Goal: Task Accomplishment & Management: Manage account settings

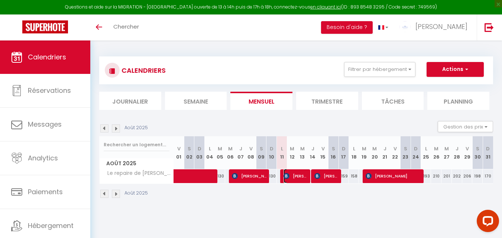
click at [295, 180] on span "[PERSON_NAME]" at bounding box center [296, 176] width 24 height 14
select select "OK"
select select "KO"
select select "0"
select select "1"
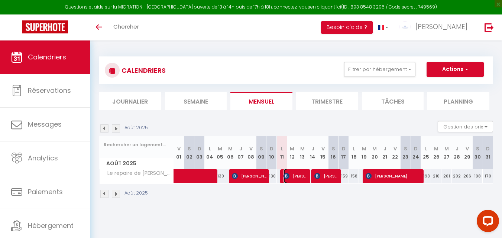
select select "1"
select select
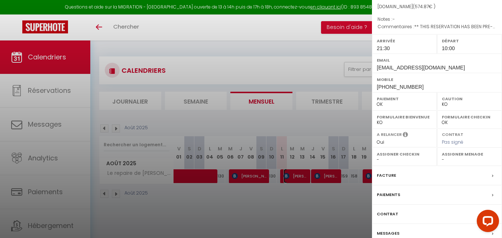
scroll to position [108, 0]
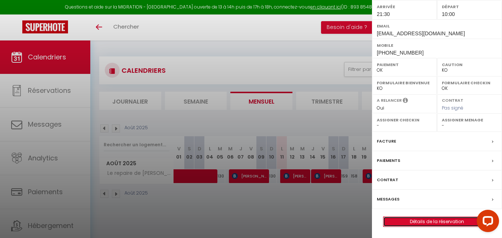
click at [445, 222] on link "Détails de la réservation" at bounding box center [437, 222] width 107 height 10
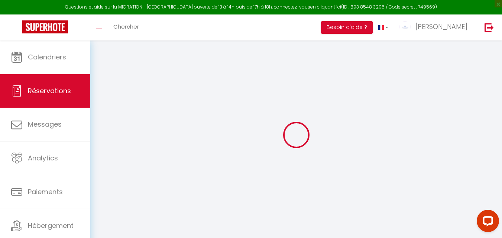
select select
checkbox input "false"
select select
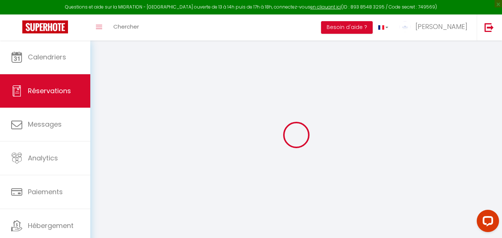
checkbox input "false"
type textarea "** THIS RESERVATION HAS BEEN PRE-PAID ** BOOKING NOTE : Payment charge is EUR 8…"
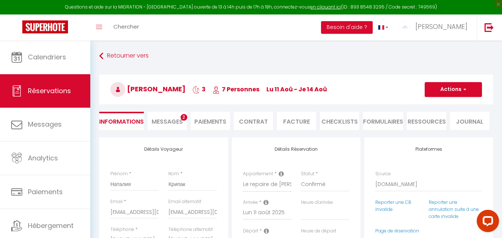
type input "90"
type input "62.41"
select select
checkbox input "false"
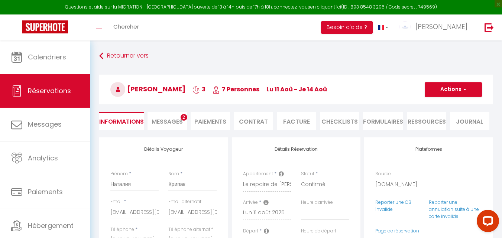
select select "21:30"
select select "10:00"
click at [169, 127] on li "Messages 2" at bounding box center [167, 121] width 39 height 18
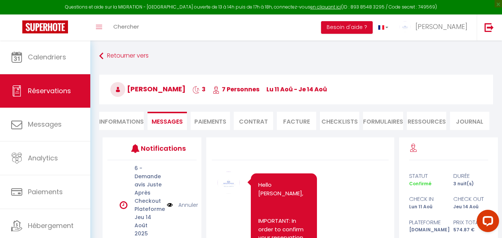
click at [427, 129] on li "Ressources" at bounding box center [426, 121] width 39 height 18
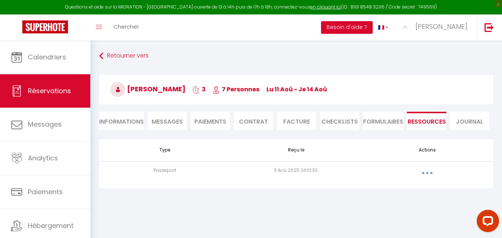
click at [426, 172] on button "button" at bounding box center [427, 173] width 21 height 12
click at [398, 189] on link "Voir le document" at bounding box center [407, 190] width 55 height 13
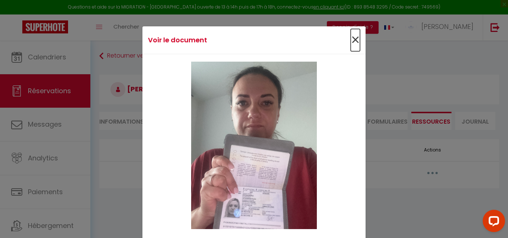
click at [352, 43] on span "×" at bounding box center [355, 40] width 9 height 22
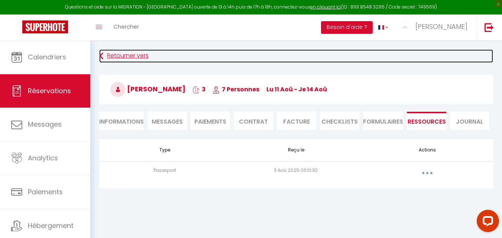
click at [104, 54] on link "Retourner vers" at bounding box center [296, 55] width 394 height 13
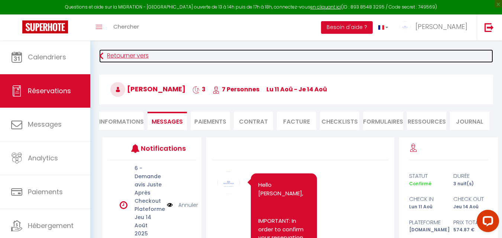
click at [113, 54] on link "Retourner vers" at bounding box center [296, 55] width 394 height 13
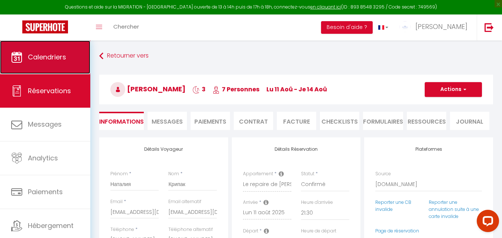
click at [65, 45] on link "Calendriers" at bounding box center [45, 57] width 90 height 33
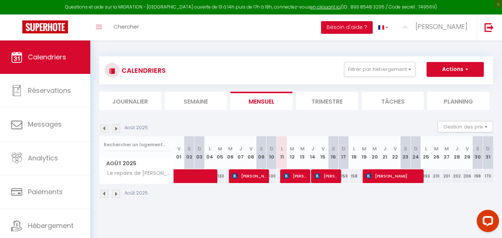
click at [118, 130] on img at bounding box center [116, 129] width 8 height 8
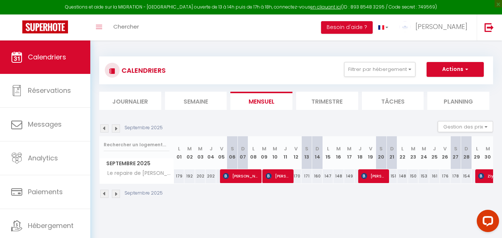
click at [118, 130] on img at bounding box center [116, 129] width 8 height 8
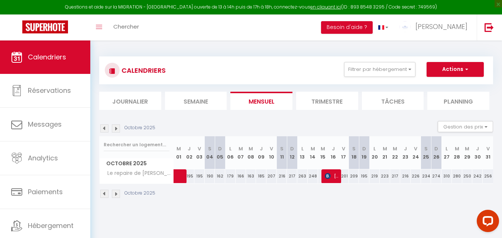
click at [105, 128] on img at bounding box center [104, 129] width 8 height 8
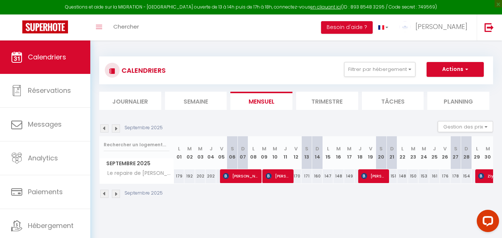
click at [105, 128] on img at bounding box center [104, 129] width 8 height 8
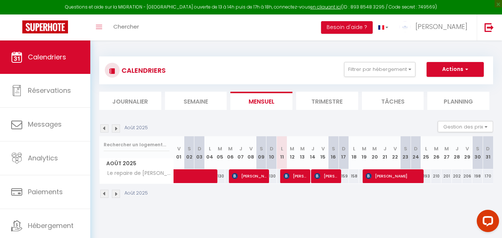
click at [117, 130] on img at bounding box center [116, 129] width 8 height 8
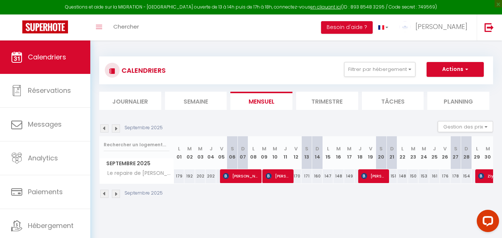
click at [117, 130] on img at bounding box center [116, 129] width 8 height 8
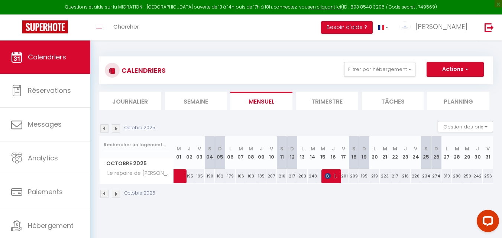
click at [103, 129] on img at bounding box center [104, 129] width 8 height 8
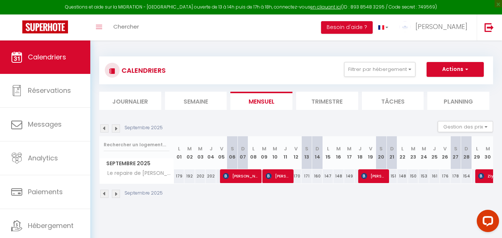
click at [103, 129] on img at bounding box center [104, 129] width 8 height 8
